Goal: Task Accomplishment & Management: Manage account settings

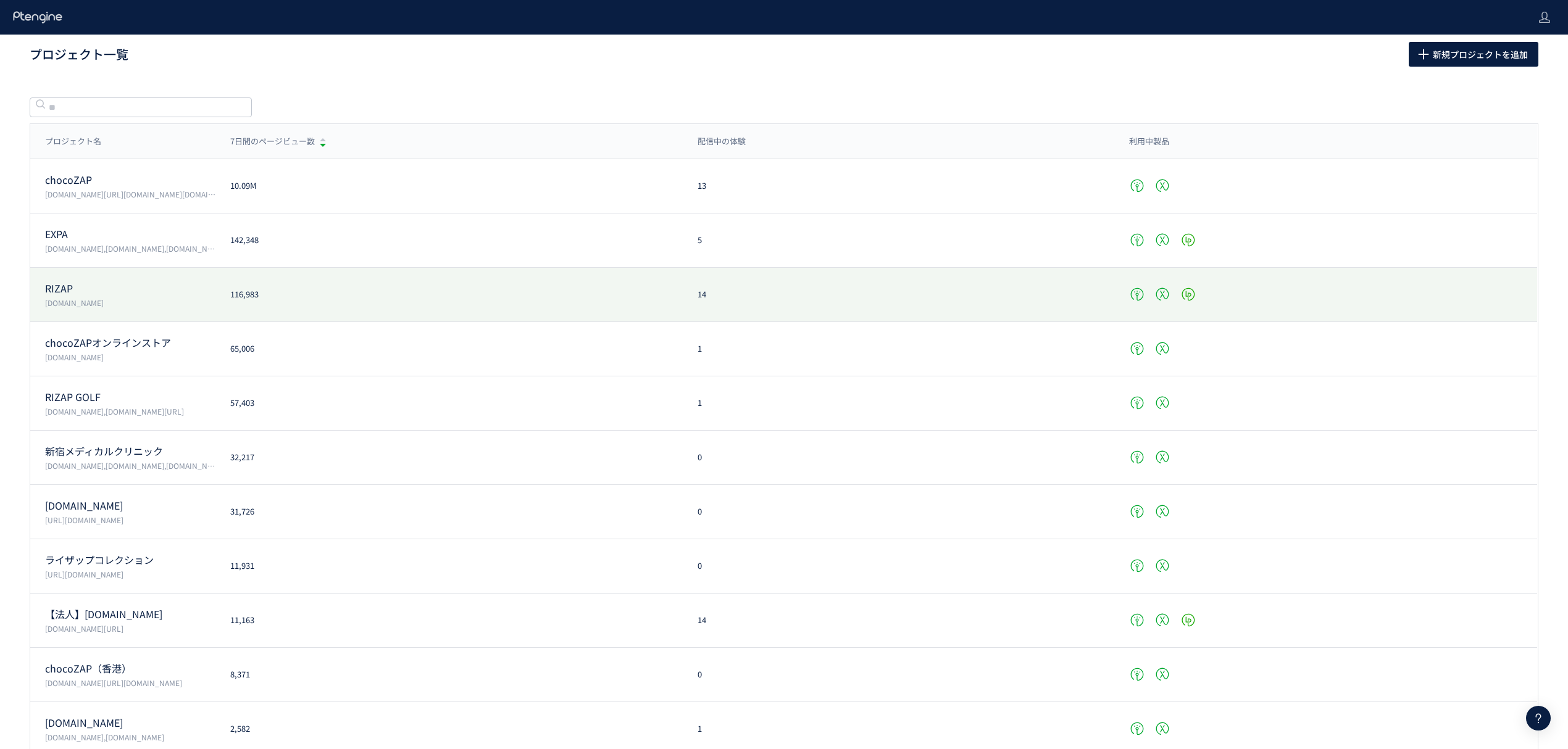
click at [111, 293] on p "RIZAP" at bounding box center [130, 288] width 171 height 15
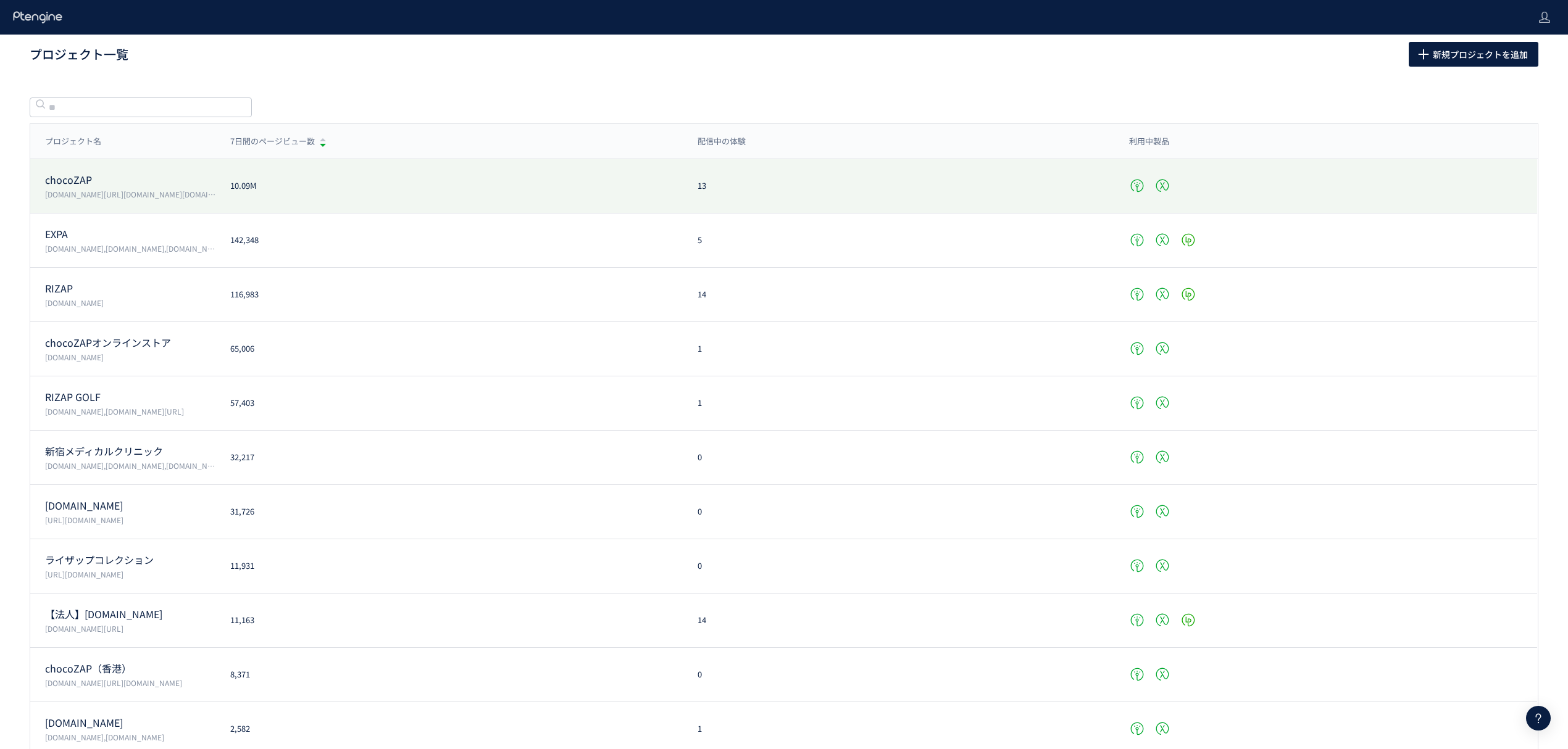
click at [220, 188] on div "10.09M" at bounding box center [449, 186] width 467 height 12
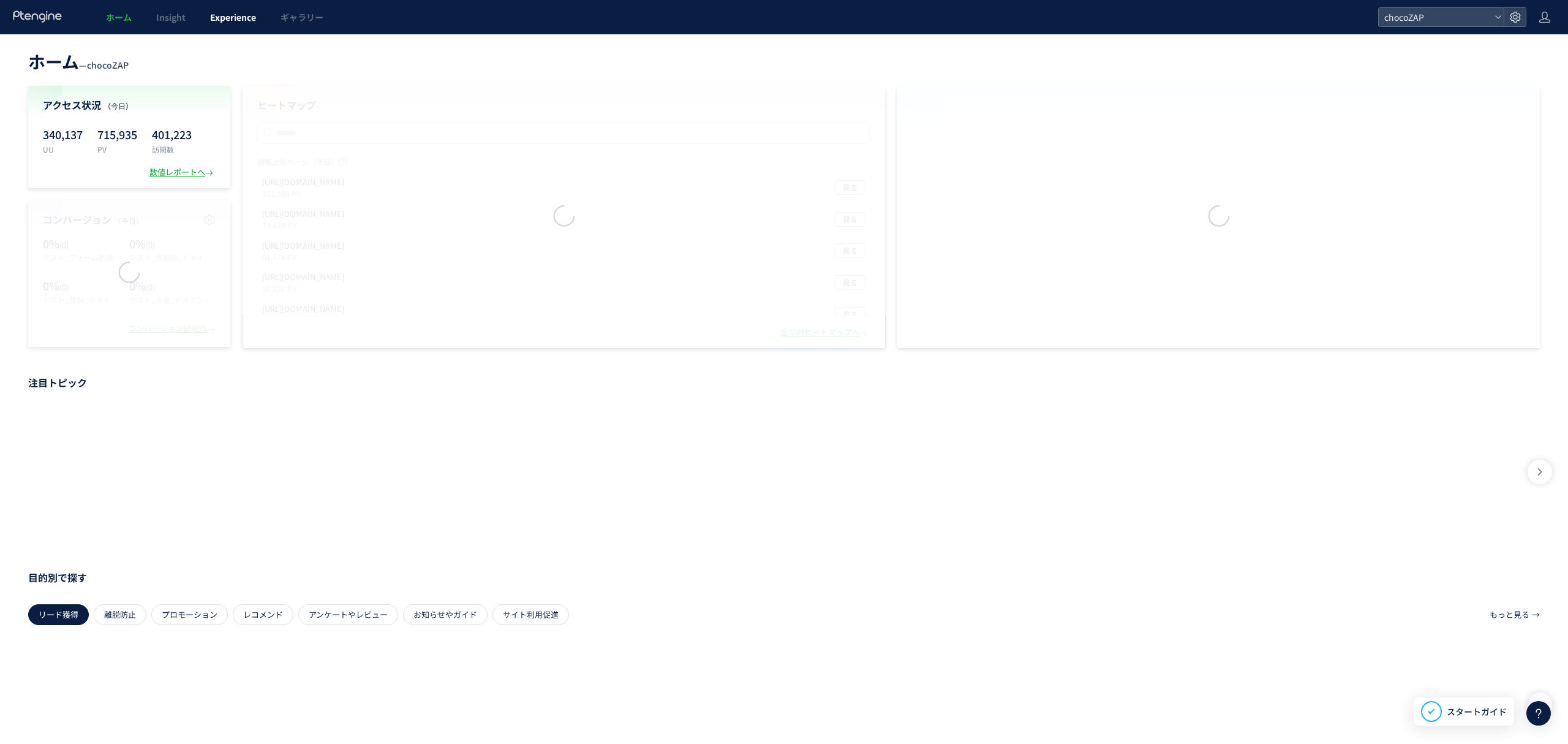
click at [231, 19] on span "Experience" at bounding box center [233, 16] width 46 height 13
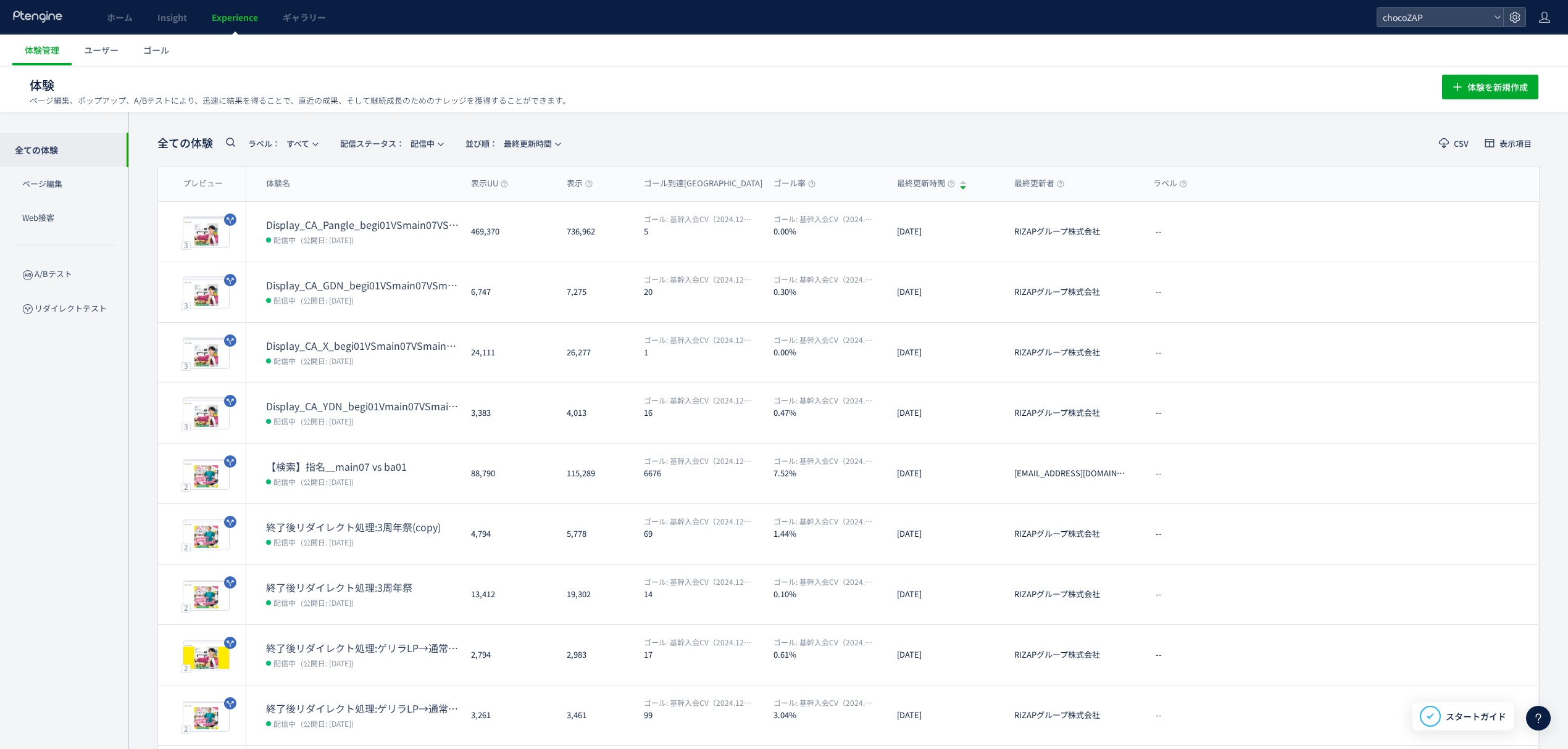
click at [232, 144] on use at bounding box center [231, 142] width 10 height 10
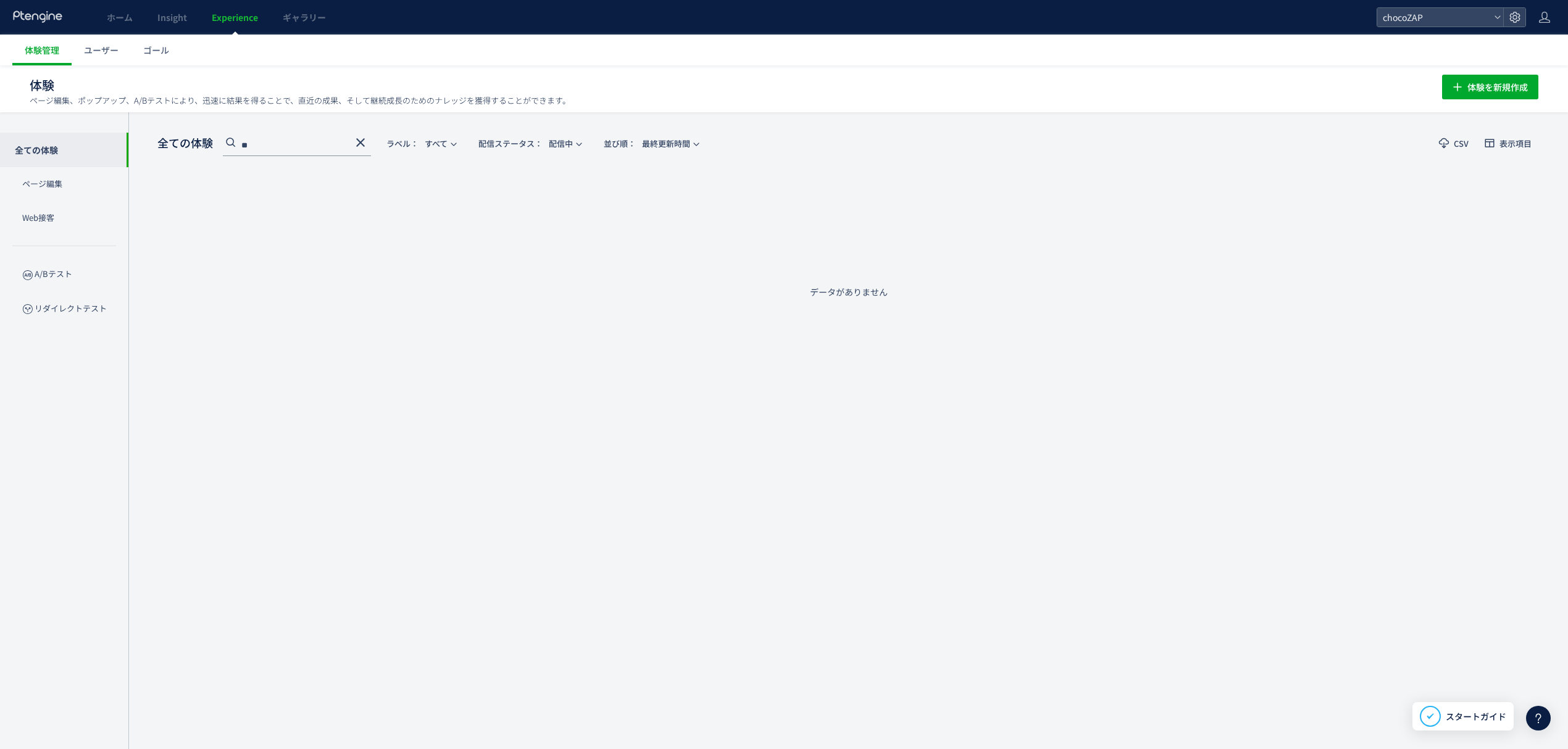
type input "***"
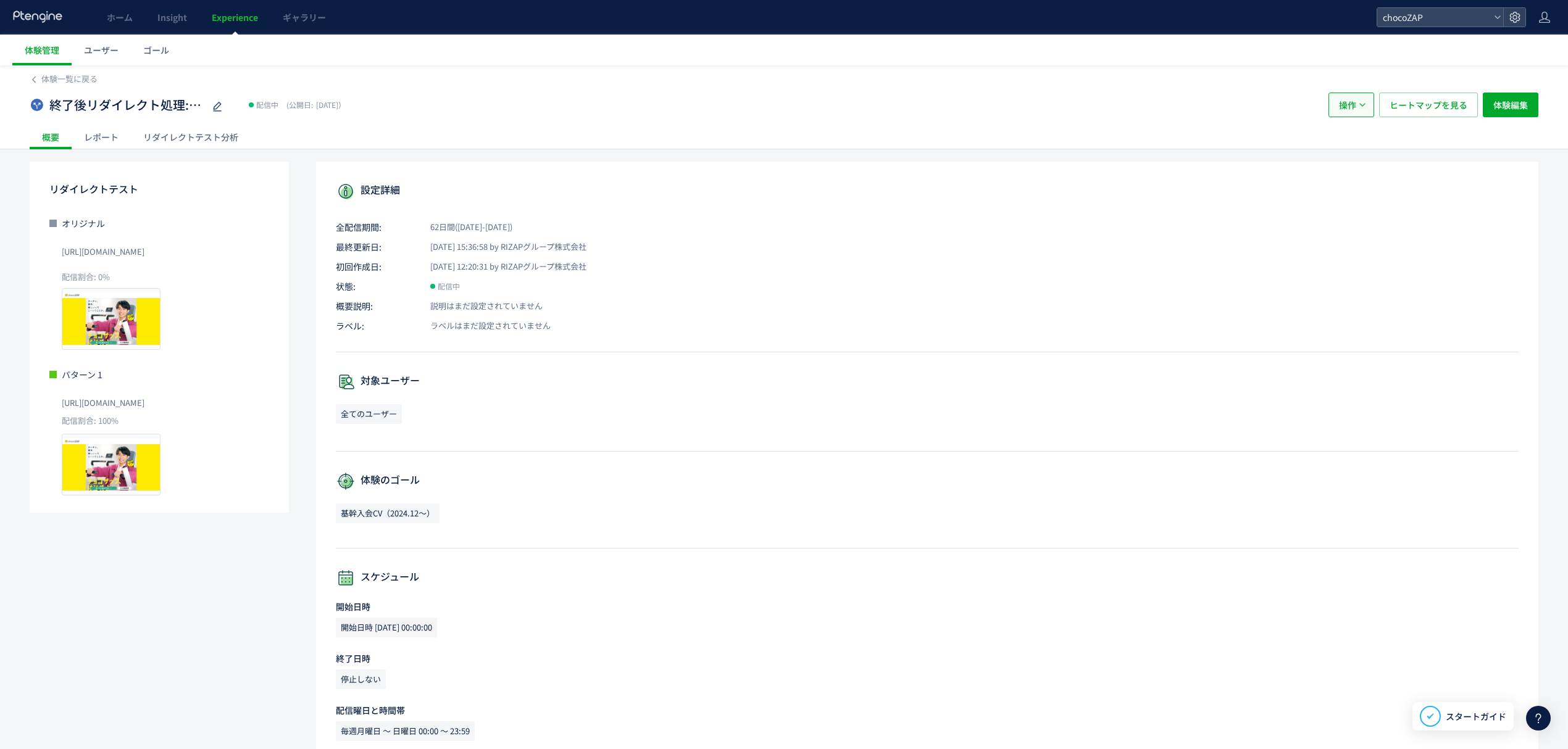
click at [1348, 102] on span "操作" at bounding box center [1347, 105] width 17 height 24
click at [1349, 147] on li "停止" at bounding box center [1349, 142] width 42 height 22
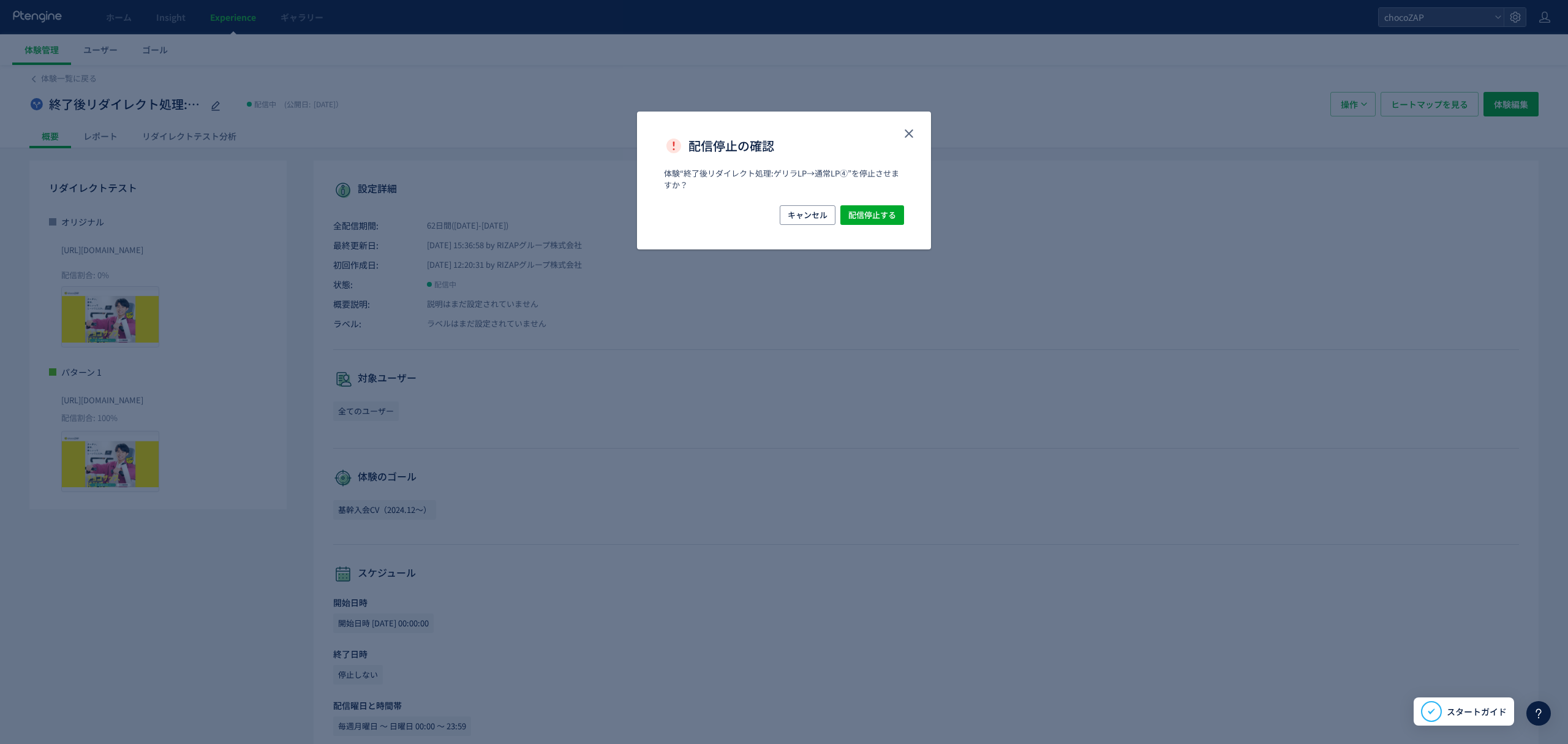
click at [890, 227] on div "キャンセル 配信停止する" at bounding box center [784, 227] width 294 height 44
click at [870, 216] on span "配信停止する" at bounding box center [873, 215] width 48 height 19
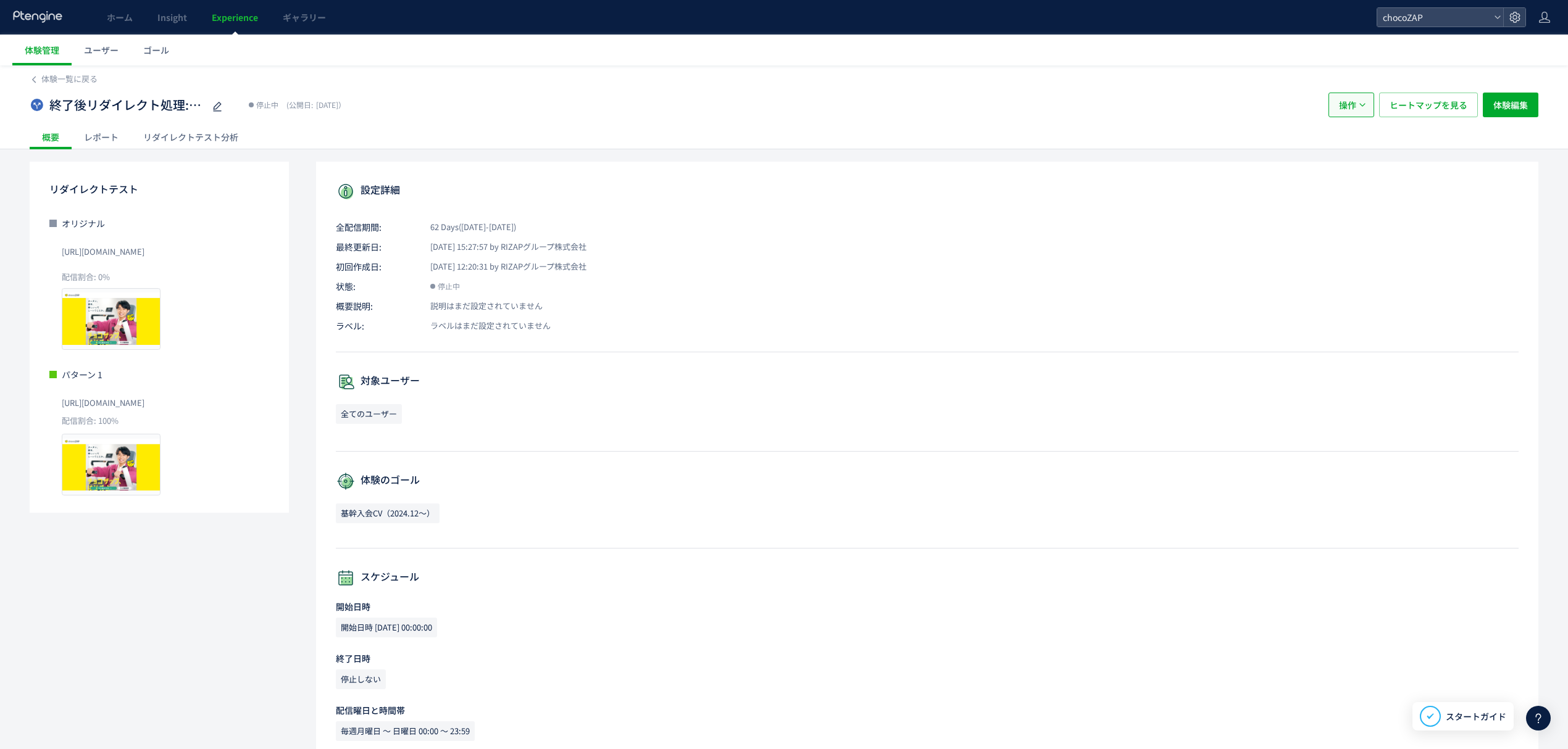
click at [1351, 113] on span "操作" at bounding box center [1347, 105] width 17 height 24
click at [198, 581] on div "リダイレクトテスト オリジナル https://lp.chocozap.jp/campaign-01/guerrilla/202507-4/ 配信割合: 0%…" at bounding box center [784, 489] width 1509 height 656
click at [1361, 100] on button "操作" at bounding box center [1351, 105] width 46 height 24
click at [1344, 141] on li "配信予約する" at bounding box center [1349, 142] width 77 height 22
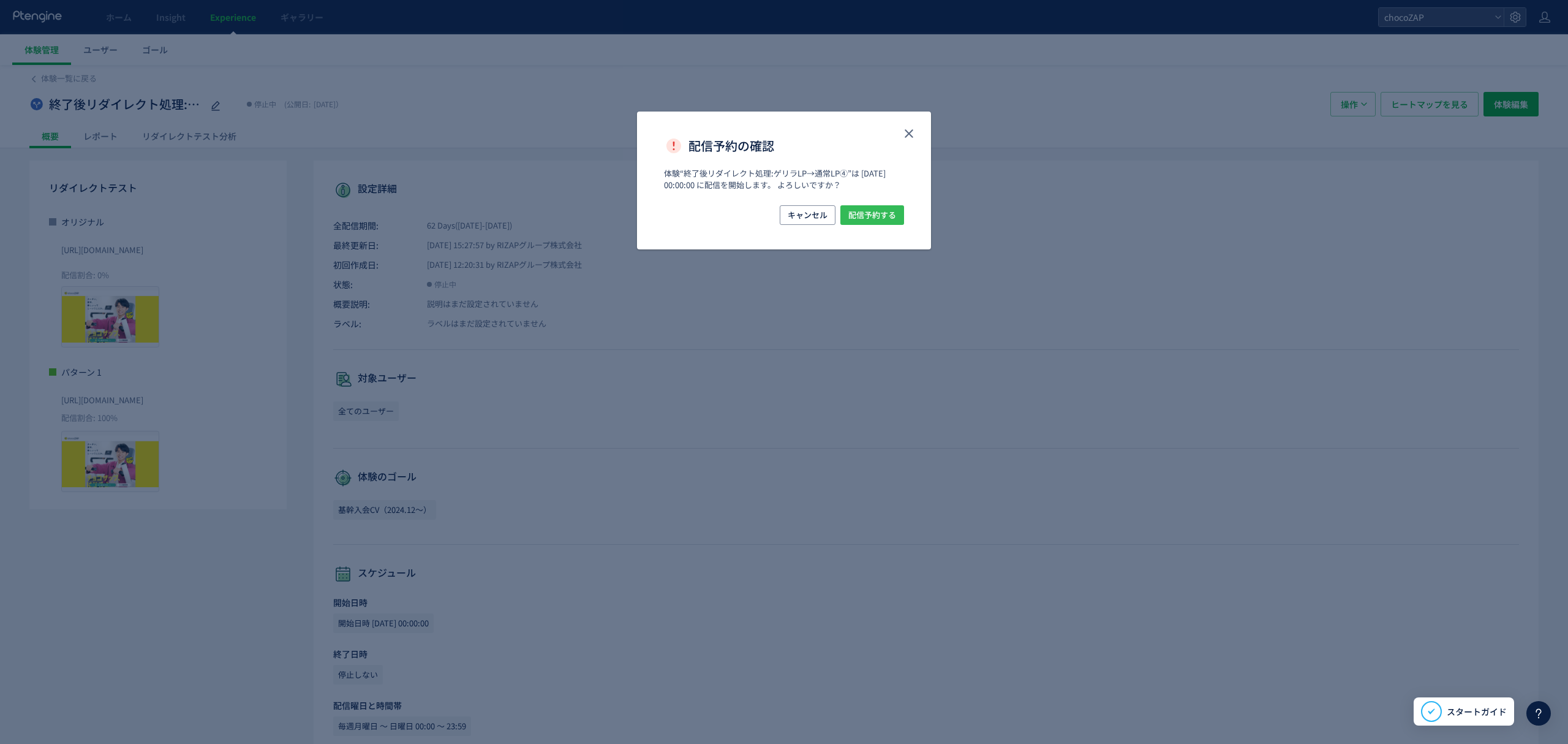
click at [868, 212] on span "配信予約する" at bounding box center [873, 215] width 48 height 19
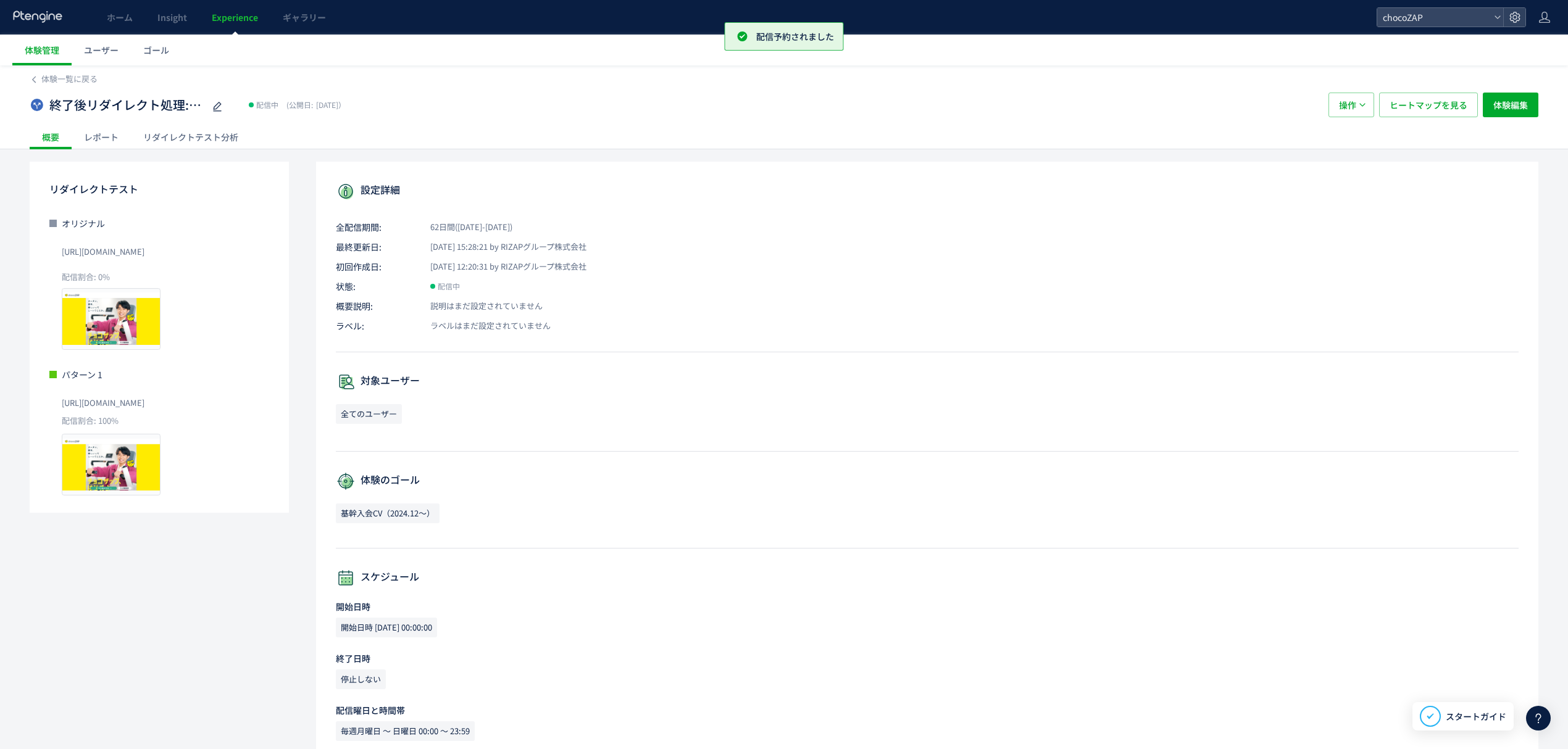
scroll to position [69, 0]
